Goal: Transaction & Acquisition: Purchase product/service

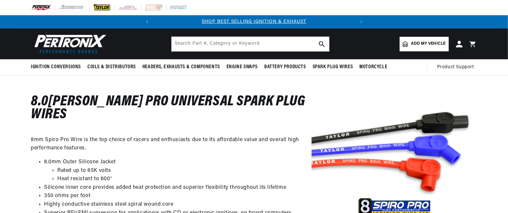
click at [98, 8] on img at bounding box center [102, 7] width 18 height 7
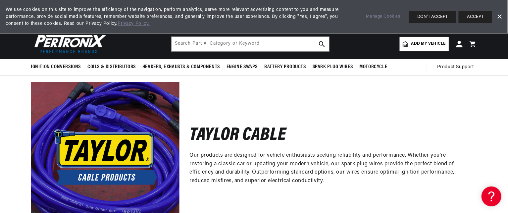
click at [413, 43] on span "Add my vehicle" at bounding box center [429, 44] width 34 height 6
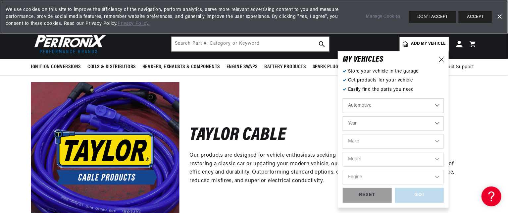
click at [350, 106] on select "Automotive Agricultural Industrial Marine Motorcycle" at bounding box center [393, 105] width 101 height 15
click at [354, 121] on select "Year 2026 2025 2024 2023 2022 2021 2020 2019 2018 2017 2016 2015 2014 2013 2012…" at bounding box center [393, 123] width 101 height 15
select select "2003"
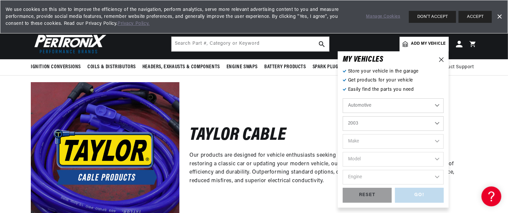
click at [343, 116] on select "Year 2026 2025 2024 2023 2022 2021 2020 2019 2018 2017 2016 2015 2014 2013 2012…" at bounding box center [393, 123] width 101 height 15
select select "2003"
click at [374, 137] on select "Make Avanti Buick Cadillac Chevrolet Chrysler Dodge Ford GMC Hummer Isuzu Jeep …" at bounding box center [393, 141] width 101 height 15
select select "Chevrolet"
click at [343, 134] on select "Make Avanti Buick Cadillac Chevrolet Chrysler Dodge Ford GMC Hummer Isuzu Jeep …" at bounding box center [393, 141] width 101 height 15
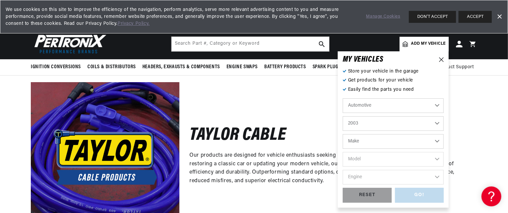
select select "Chevrolet"
click at [364, 156] on select "Model Astro Avalanche 1500 Avalanche 2500 Blazer C4500 Kodiak C5500 Kodiak C650…" at bounding box center [393, 159] width 101 height 15
select select "Silverado-2500-HD"
click at [343, 152] on select "Model Astro Avalanche 1500 Avalanche 2500 Blazer C4500 Kodiak C5500 Kodiak C650…" at bounding box center [393, 159] width 101 height 15
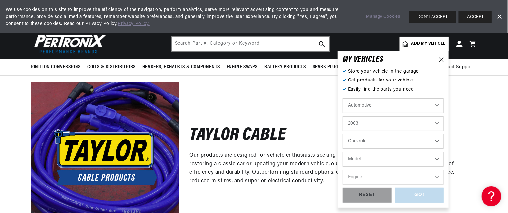
select select "Silverado-2500-HD"
click at [357, 172] on select "Engine 6.0L 6.6L 8.1L" at bounding box center [393, 177] width 101 height 15
select select "6.0L"
click at [343, 170] on select "Engine 6.0L 6.6L 8.1L" at bounding box center [393, 177] width 101 height 15
select select "6.0L"
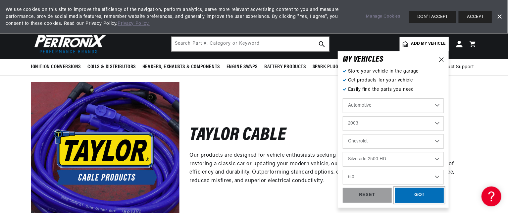
click at [413, 192] on div "GO!" at bounding box center [419, 195] width 49 height 15
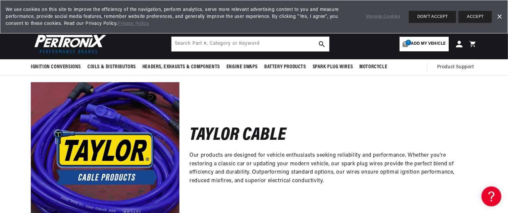
scroll to position [0, 201]
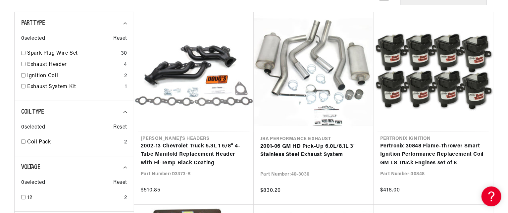
scroll to position [113, 0]
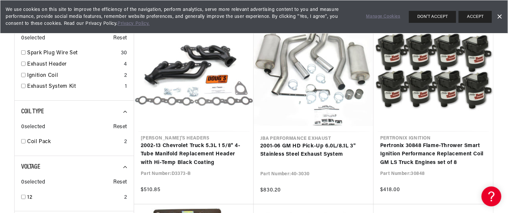
click at [503, 15] on link "Dismiss Banner" at bounding box center [500, 17] width 10 height 10
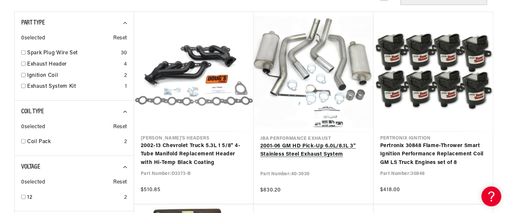
scroll to position [0, 201]
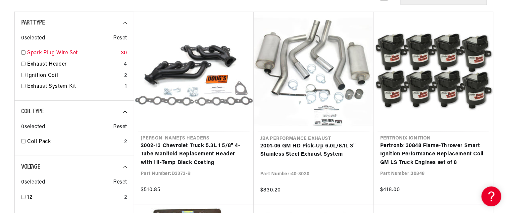
click at [40, 55] on link "Spark Plug Wire Set" at bounding box center [72, 53] width 91 height 9
checkbox input "true"
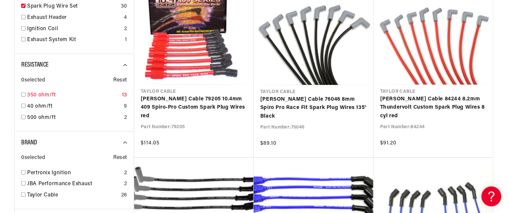
scroll to position [160, 0]
click at [23, 94] on input "checkbox" at bounding box center [23, 94] width 4 height 4
checkbox input "true"
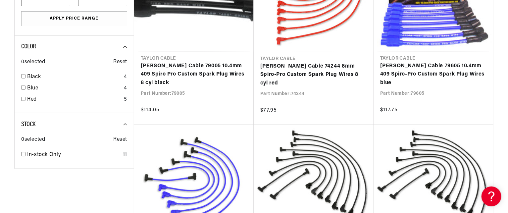
scroll to position [386, 0]
click at [23, 97] on input "checkbox" at bounding box center [23, 98] width 4 height 4
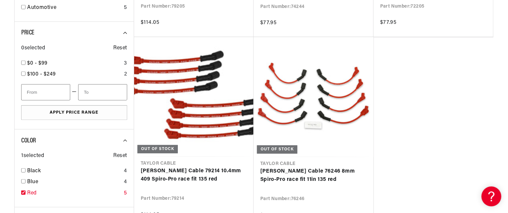
click at [34, 191] on link "Red" at bounding box center [74, 193] width 94 height 9
checkbox input "false"
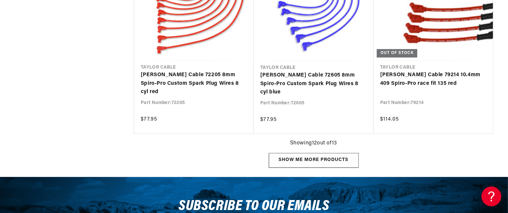
click at [329, 165] on div "Show me more products" at bounding box center [314, 160] width 90 height 15
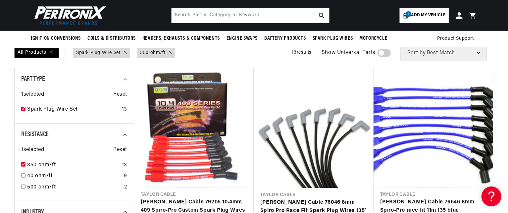
scroll to position [56, 0]
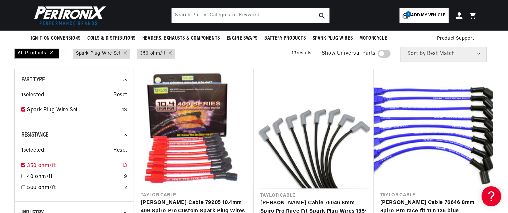
click at [24, 164] on input "checkbox" at bounding box center [23, 165] width 4 height 4
checkbox input "false"
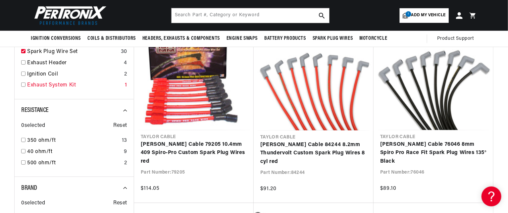
scroll to position [126, 0]
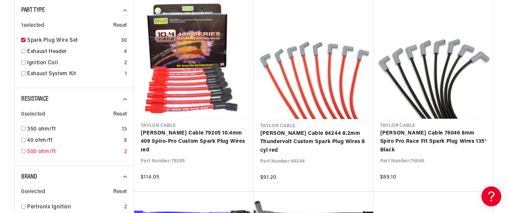
click at [23, 153] on input "checkbox" at bounding box center [23, 151] width 4 height 4
checkbox input "true"
